Goal: Task Accomplishment & Management: Use online tool/utility

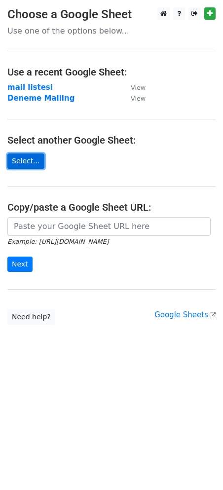
click at [33, 163] on link "Select..." at bounding box center [25, 161] width 37 height 15
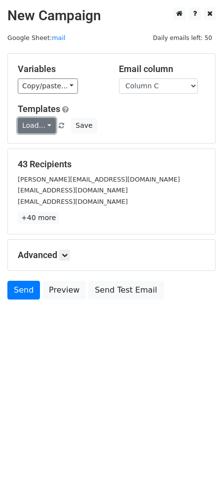
click at [34, 127] on link "Load..." at bounding box center [37, 125] width 38 height 15
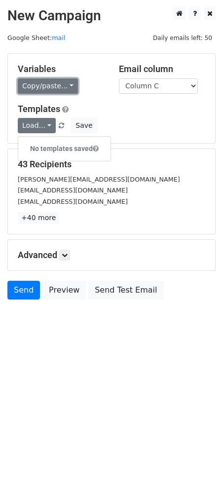
click at [56, 84] on link "Copy/paste..." at bounding box center [48, 85] width 60 height 15
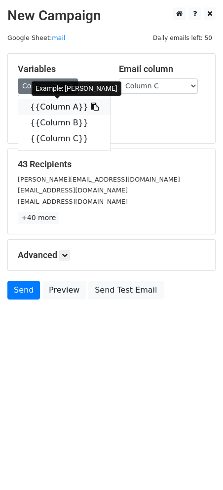
click at [53, 109] on link "{{Column A}}" at bounding box center [64, 107] width 92 height 16
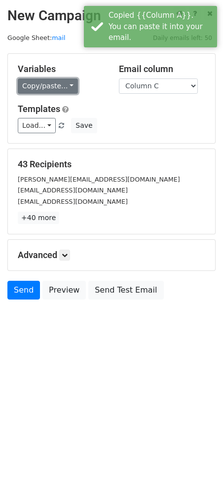
click at [57, 89] on link "Copy/paste..." at bounding box center [48, 85] width 60 height 15
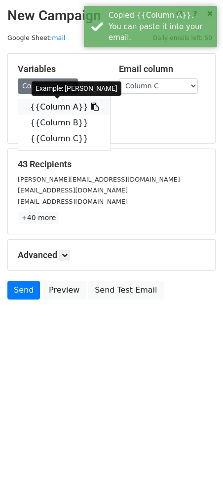
click at [91, 107] on icon at bounding box center [95, 107] width 8 height 8
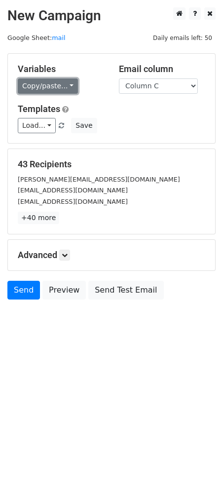
click at [49, 89] on link "Copy/paste..." at bounding box center [48, 85] width 60 height 15
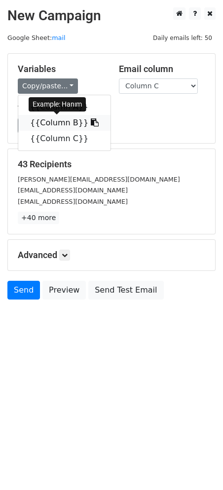
click at [71, 122] on link "{{Column B}}" at bounding box center [64, 123] width 92 height 16
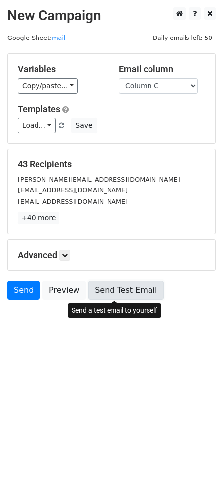
click at [109, 294] on link "Send Test Email" at bounding box center [125, 290] width 75 height 19
